Goal: Task Accomplishment & Management: Complete application form

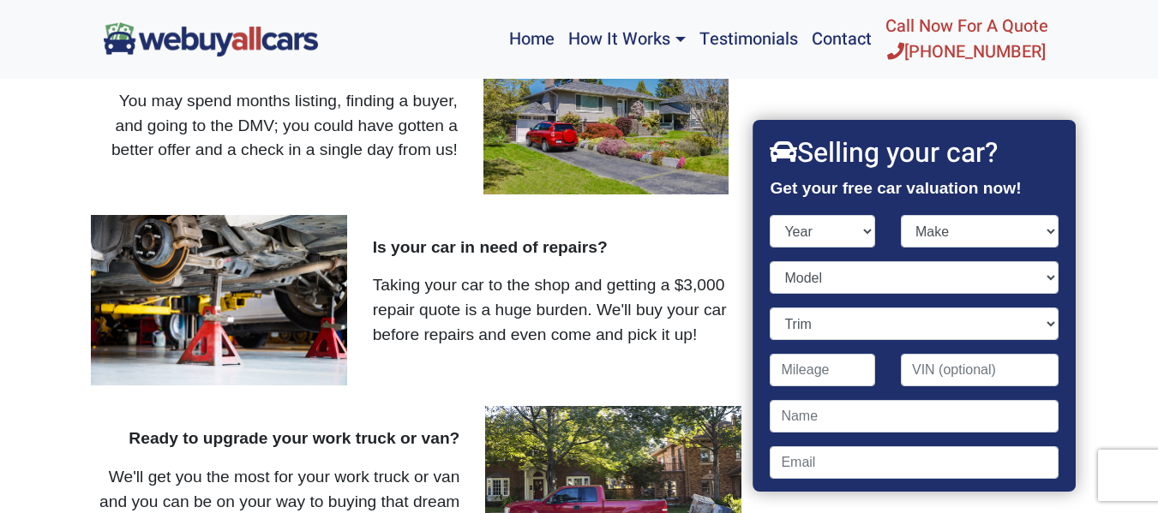
select select "2017"
click at [770, 215] on select "Year [DATE] 2024 2023 2022 2021 2020 2019 2018 2017 2016 2015 2014 2013 2012 20…" at bounding box center [822, 231] width 105 height 33
click at [969, 230] on select "Make Acura Alfa Romeo Aston [PERSON_NAME] Audi Bentley BMW Buick Cadillac Chevr…" at bounding box center [980, 231] width 158 height 33
click at [985, 241] on select "Make Acura Alfa Romeo Aston [PERSON_NAME] Audi Bentley BMW Buick Cadillac Chevr…" at bounding box center [980, 231] width 158 height 33
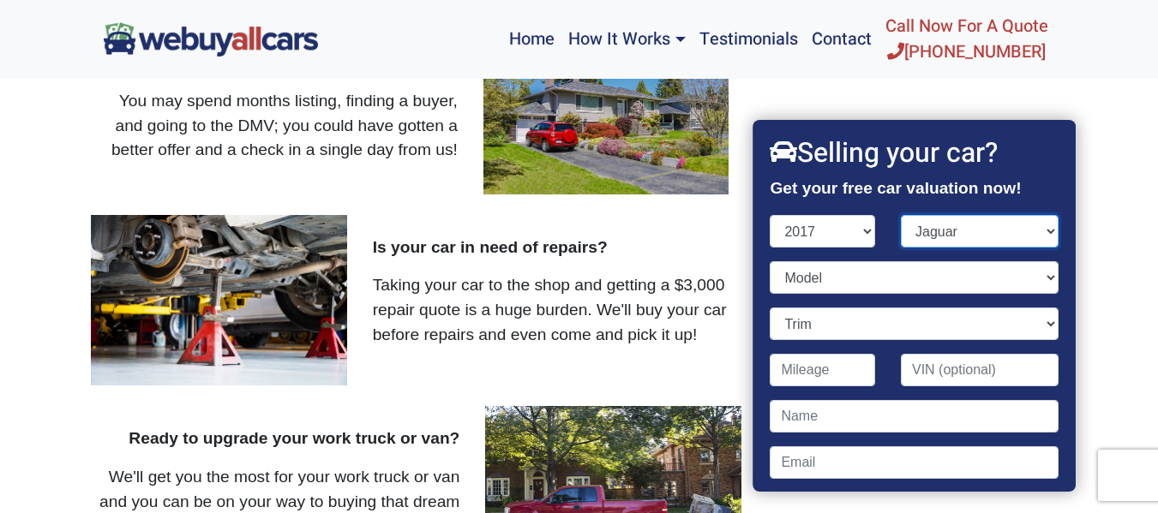
select select "Jeep"
click at [901, 215] on select "Make Acura Alfa Romeo Aston [PERSON_NAME] Audi Bentley BMW Buick Cadillac Chevr…" at bounding box center [980, 231] width 158 height 33
click at [894, 283] on select "Model Cherokee Compass Grand Cherokee Patriot Renegade Wrangler" at bounding box center [914, 277] width 288 height 33
select select "Wrangler"
click at [770, 261] on select "Model Cherokee Compass Grand Cherokee Patriot Renegade Wrangler" at bounding box center [914, 277] width 288 height 33
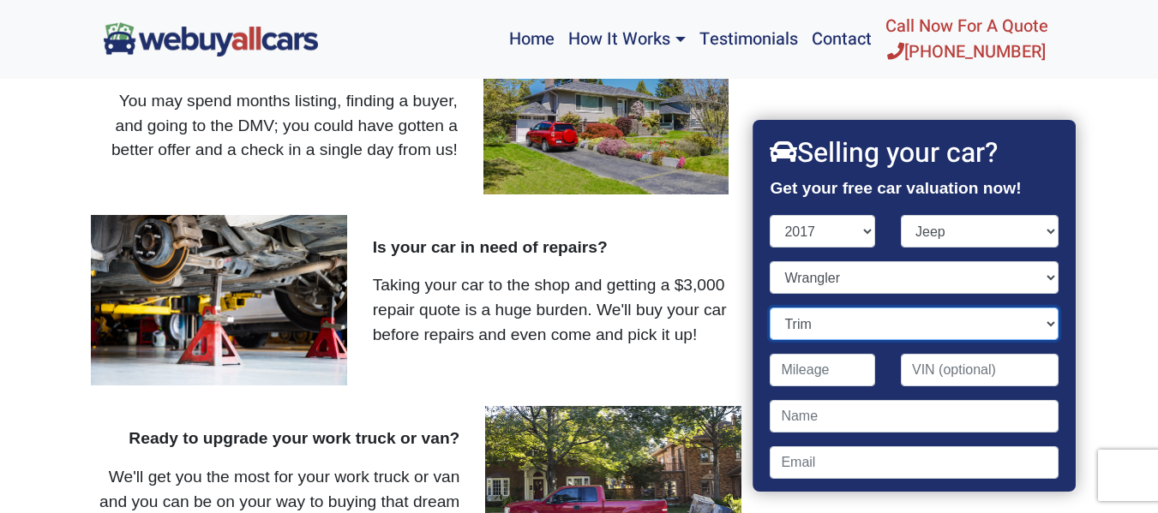
click at [943, 335] on select "Trim 75th Anniversary 2dr SUV 4WD (3.6L 6cyl) Big Bear 2dr SUV 4WD (3.6L 6cyl) …" at bounding box center [914, 324] width 288 height 33
select select "Unlimited Sahara 4dr SUV 4WD (3.6L 6cyl)"
click at [770, 308] on select "Trim 75th Anniversary 2dr SUV 4WD (3.6L 6cyl) Big Bear 2dr SUV 4WD (3.6L 6cyl) …" at bounding box center [914, 324] width 288 height 33
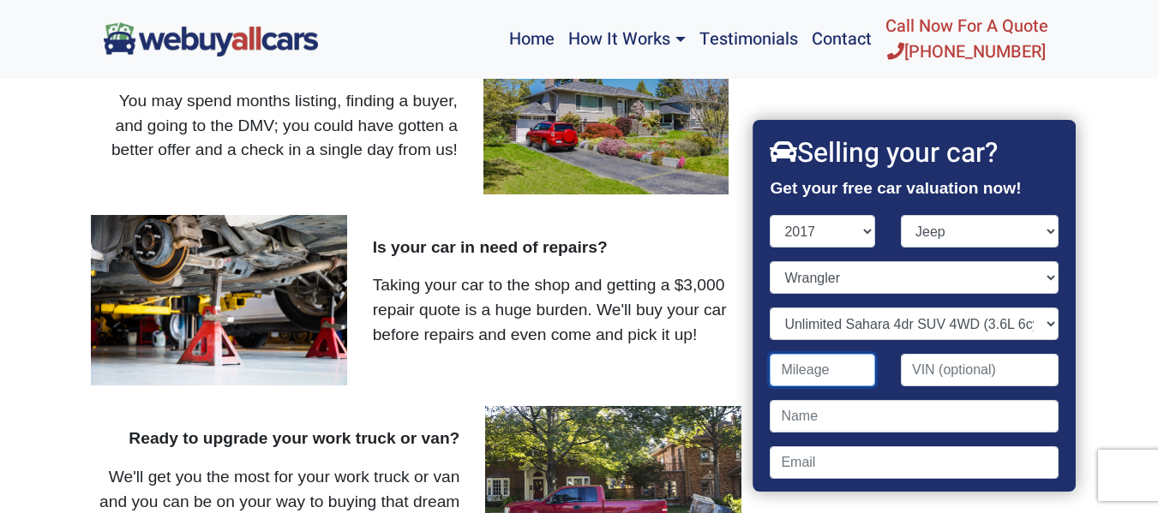
click at [835, 372] on input "Contact form" at bounding box center [822, 370] width 105 height 33
type input "144,858"
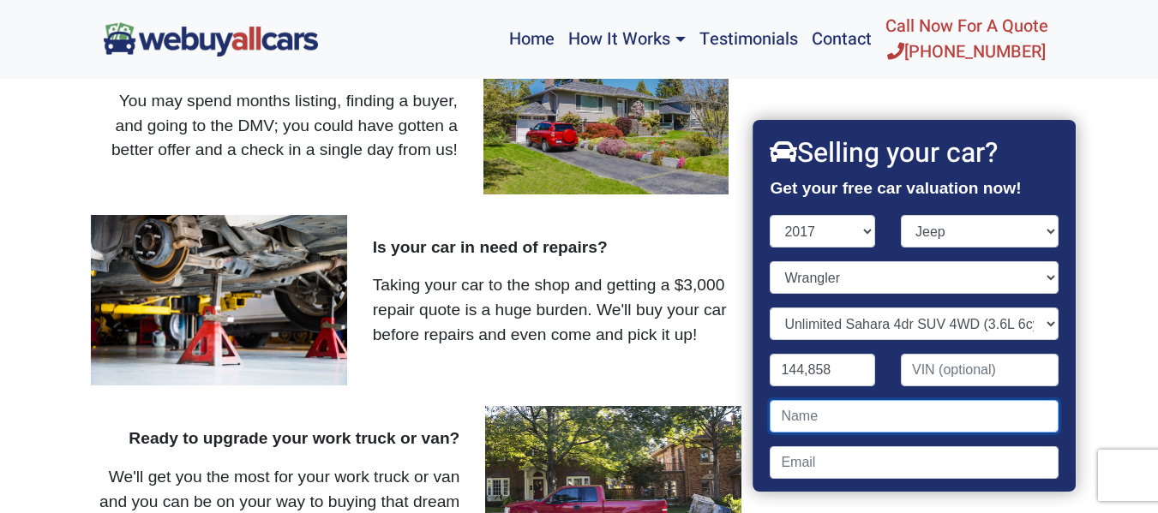
click at [872, 416] on input "Contact form" at bounding box center [914, 416] width 288 height 33
type input "[PERSON_NAME]"
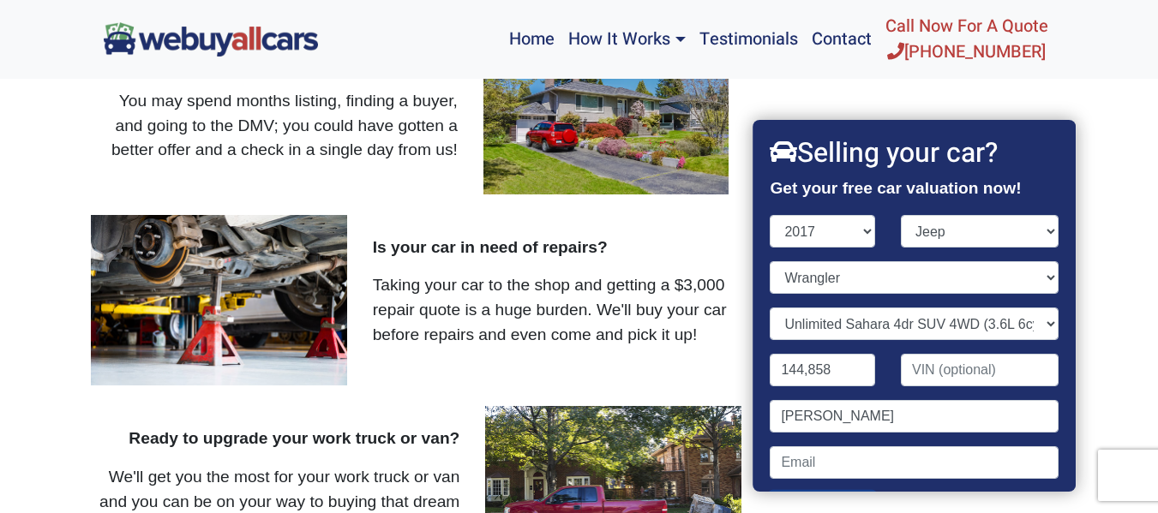
type input "08070"
type input "8565357043"
type input "[PERSON_NAME]"
click at [874, 471] on input "Contact form" at bounding box center [914, 462] width 288 height 33
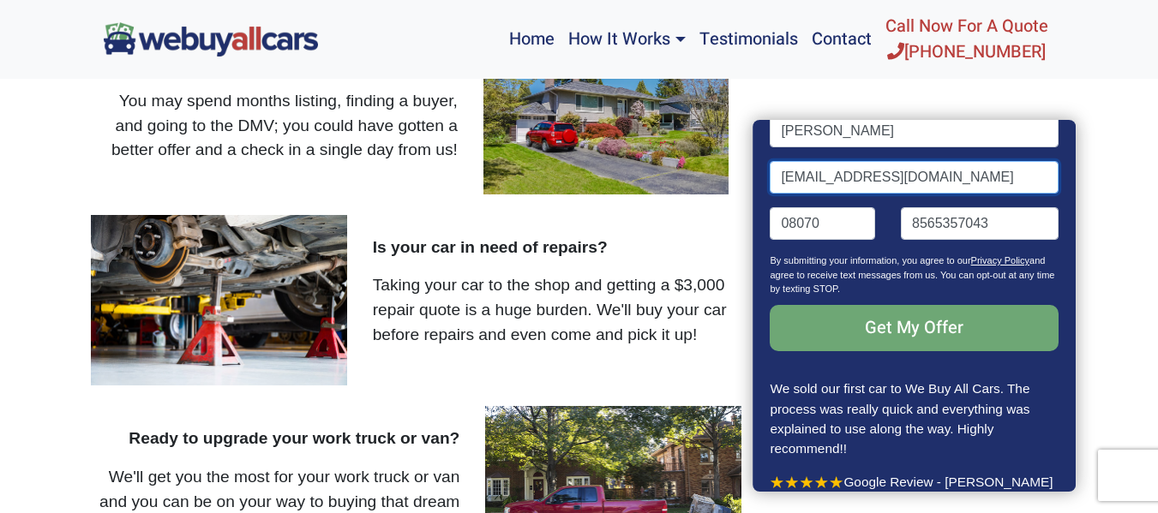
scroll to position [287, 0]
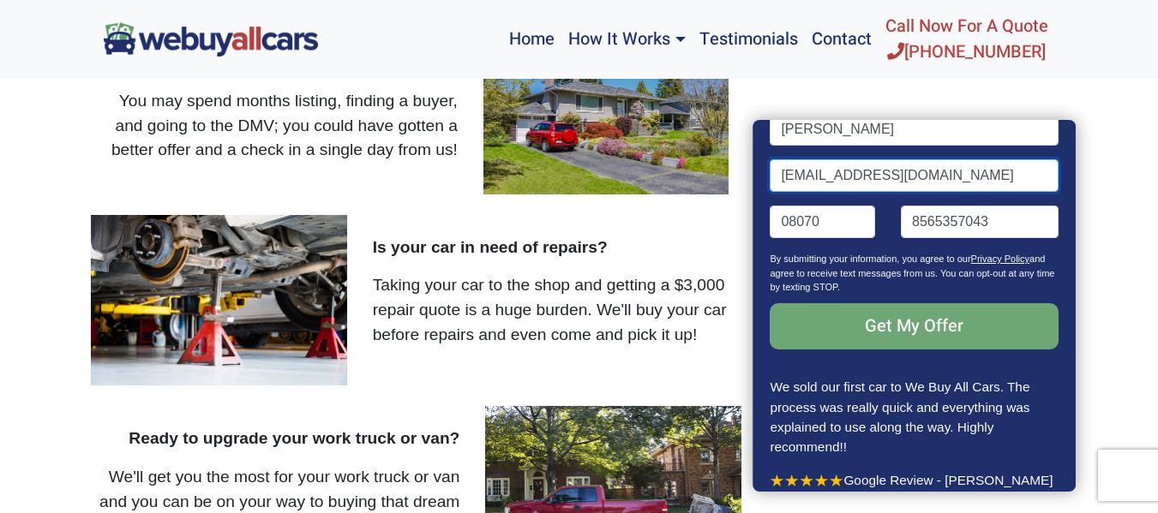
type input "[EMAIL_ADDRESS][DOMAIN_NAME]"
click at [937, 339] on input "Get My Offer" at bounding box center [914, 326] width 288 height 46
